Goal: Information Seeking & Learning: Learn about a topic

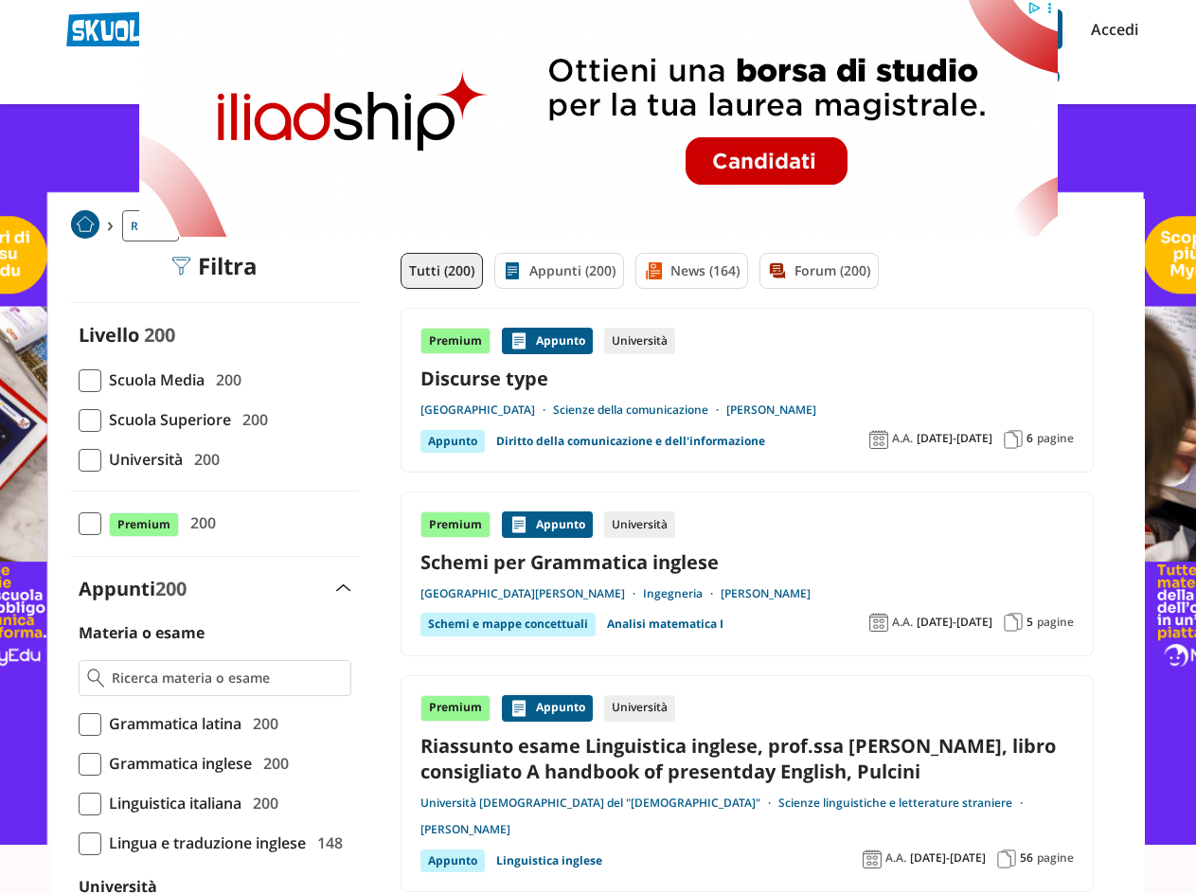
click at [94, 421] on span at bounding box center [90, 420] width 23 height 23
click at [79, 419] on input "Scuola Superiore 200" at bounding box center [79, 419] width 0 height 0
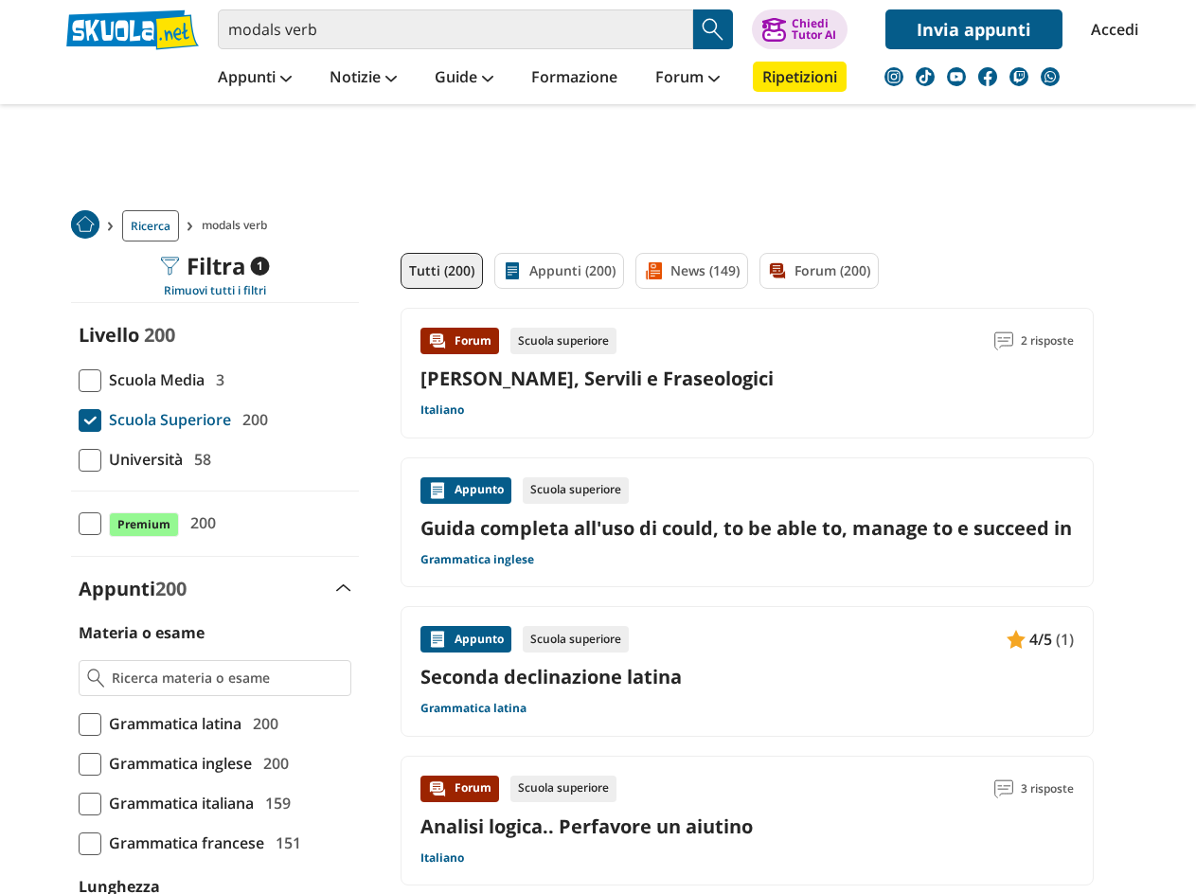
click at [547, 384] on link "[PERSON_NAME], Servili e Fraseologici" at bounding box center [596, 378] width 353 height 26
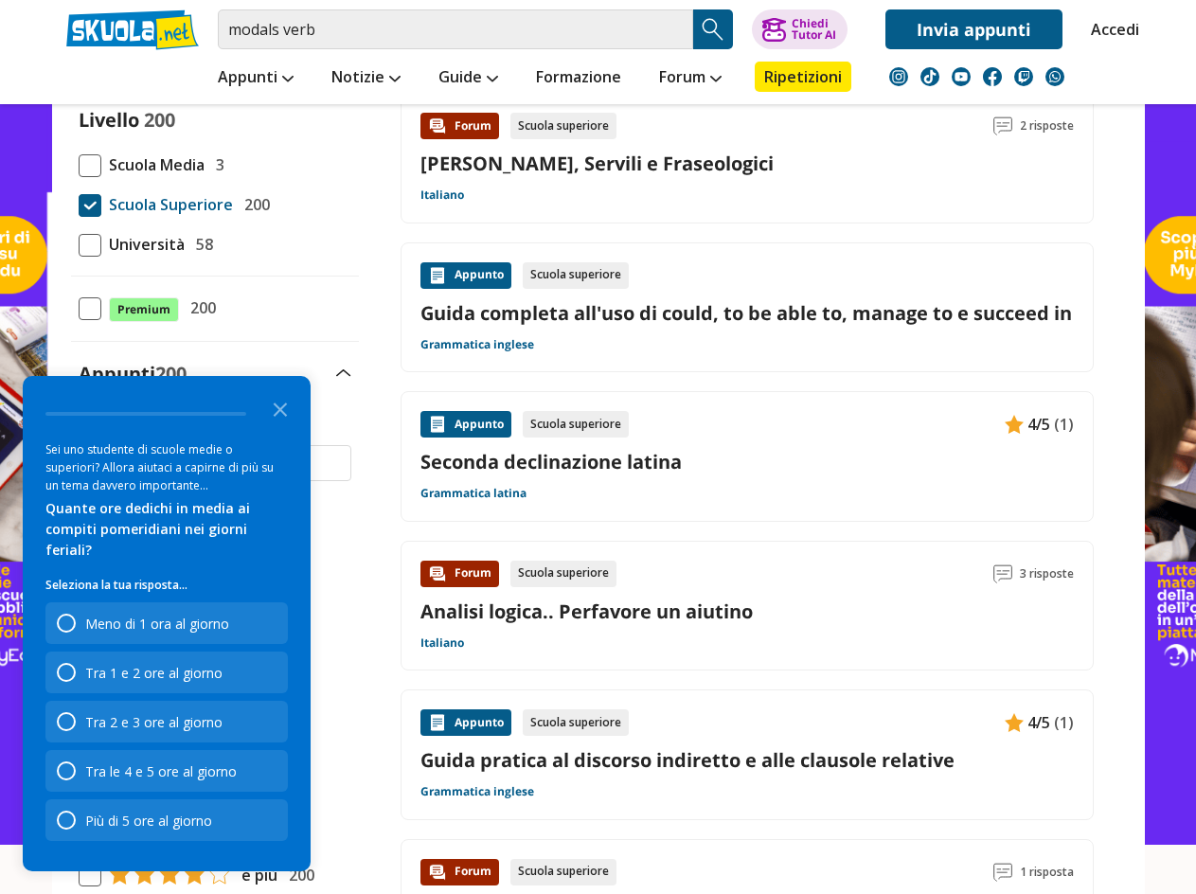
scroll to position [284, 0]
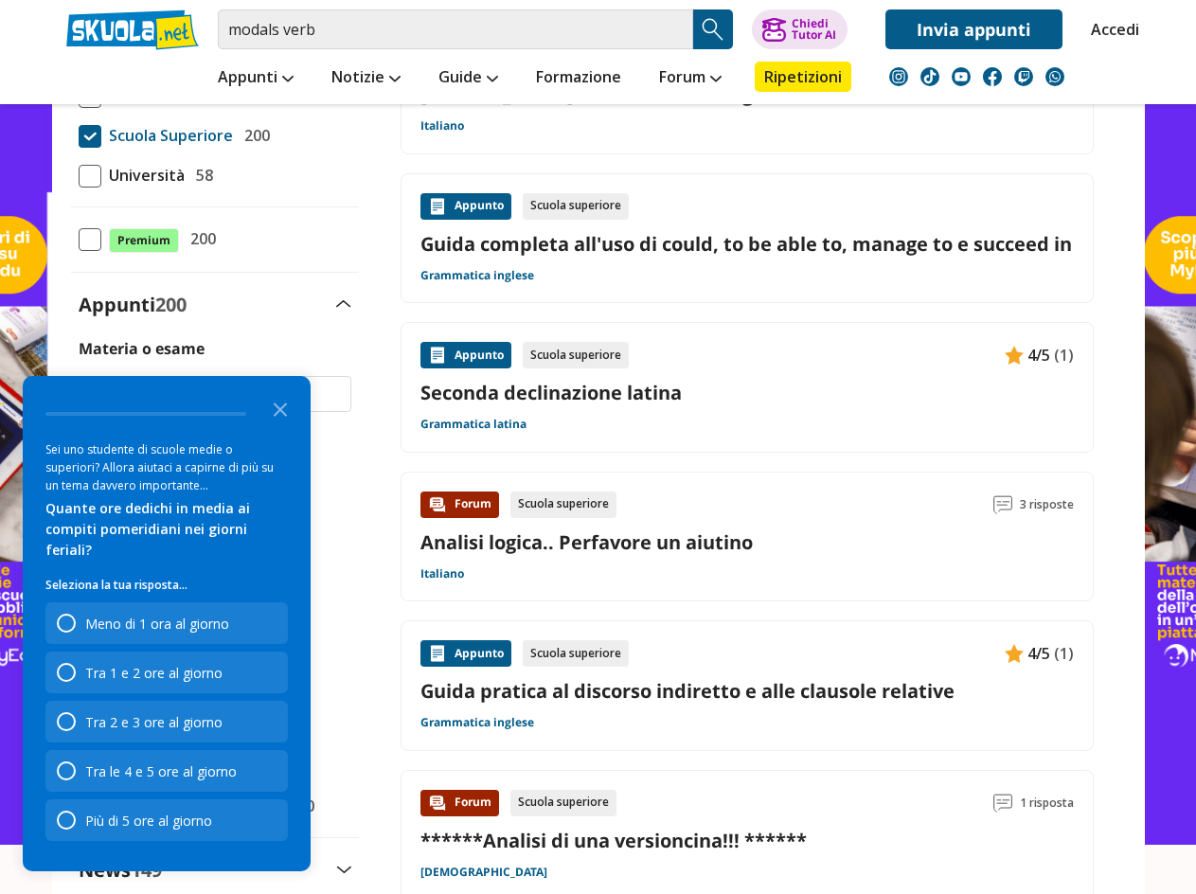
click at [641, 245] on link "Guida completa all'uso di could, to be able to, manage to e succeed in" at bounding box center [746, 244] width 653 height 26
click at [589, 242] on link "Guida completa all'uso di could, to be able to, manage to e succeed in" at bounding box center [746, 244] width 653 height 26
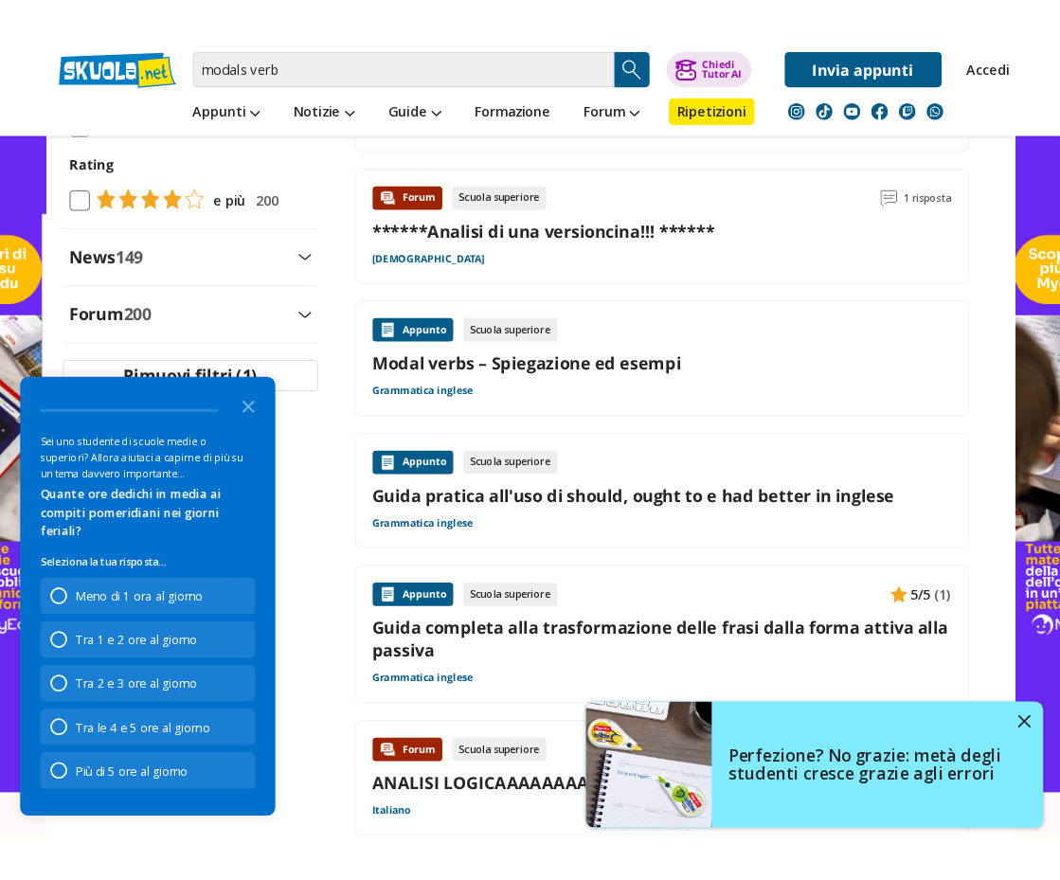
scroll to position [947, 0]
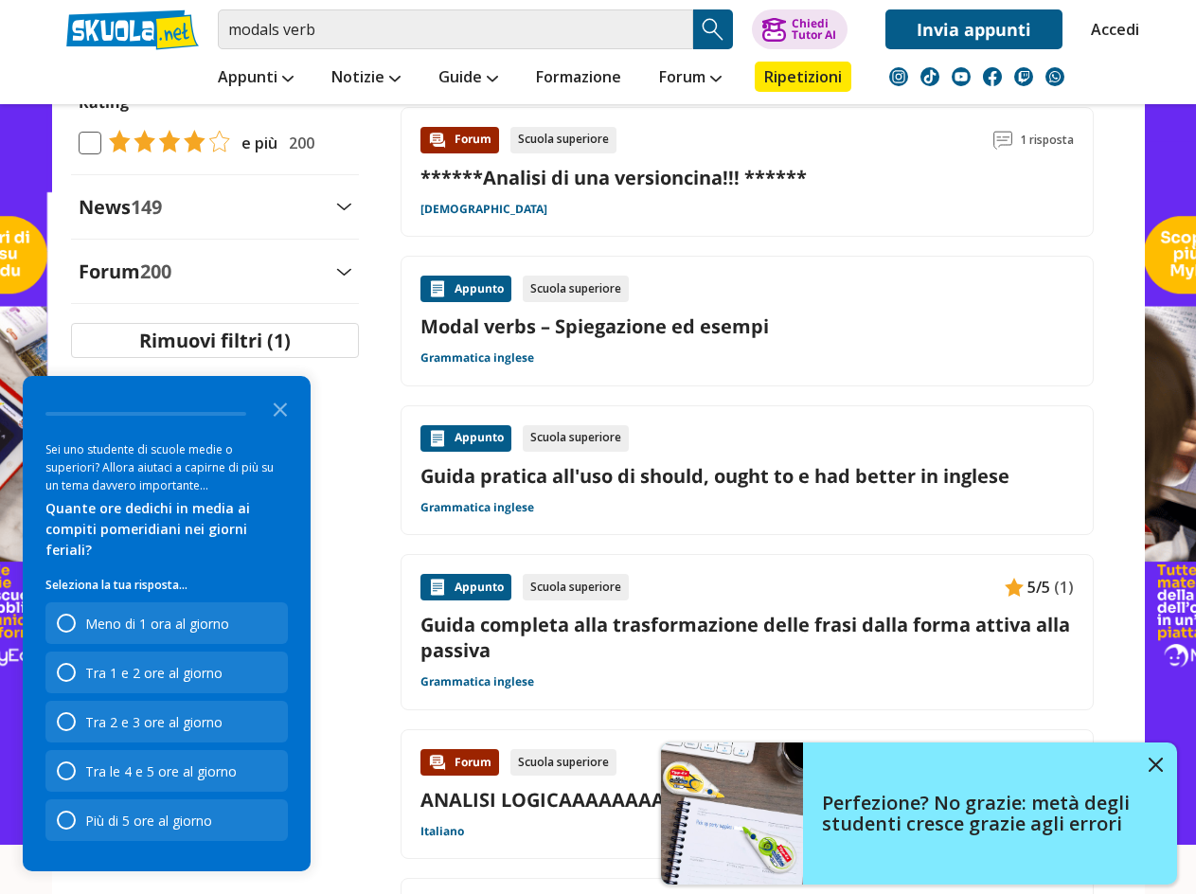
click at [592, 339] on link "Modal verbs – Spiegazione ed esempi" at bounding box center [746, 326] width 653 height 26
